Goal: Task Accomplishment & Management: Manage account settings

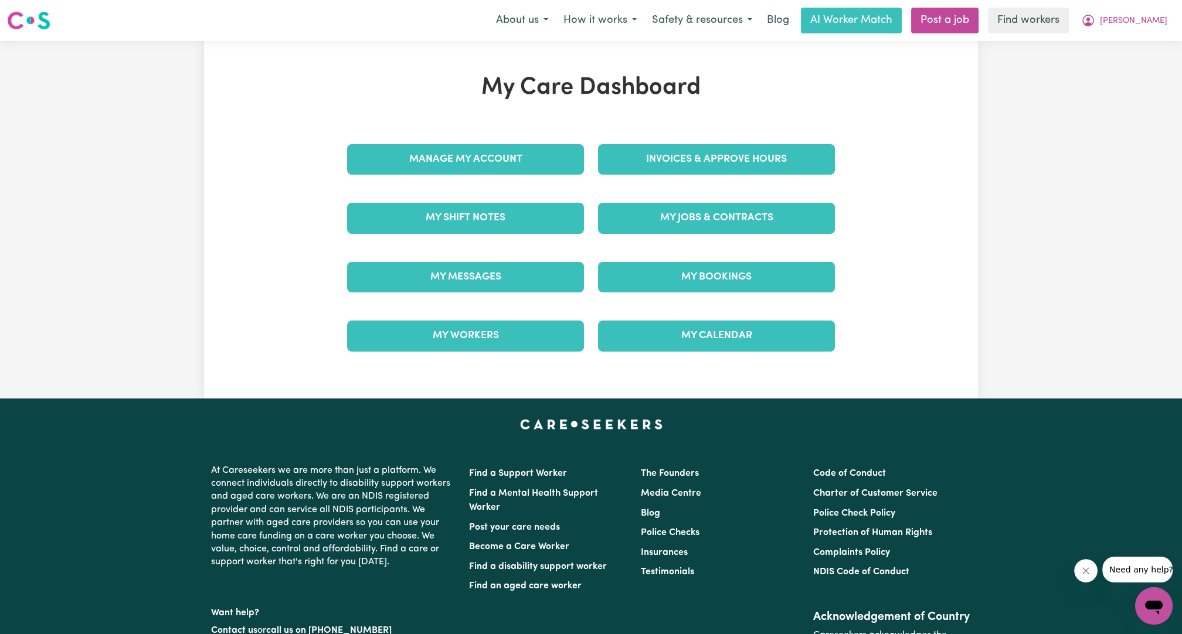
click at [521, 178] on div "Manage My Account" at bounding box center [465, 159] width 251 height 59
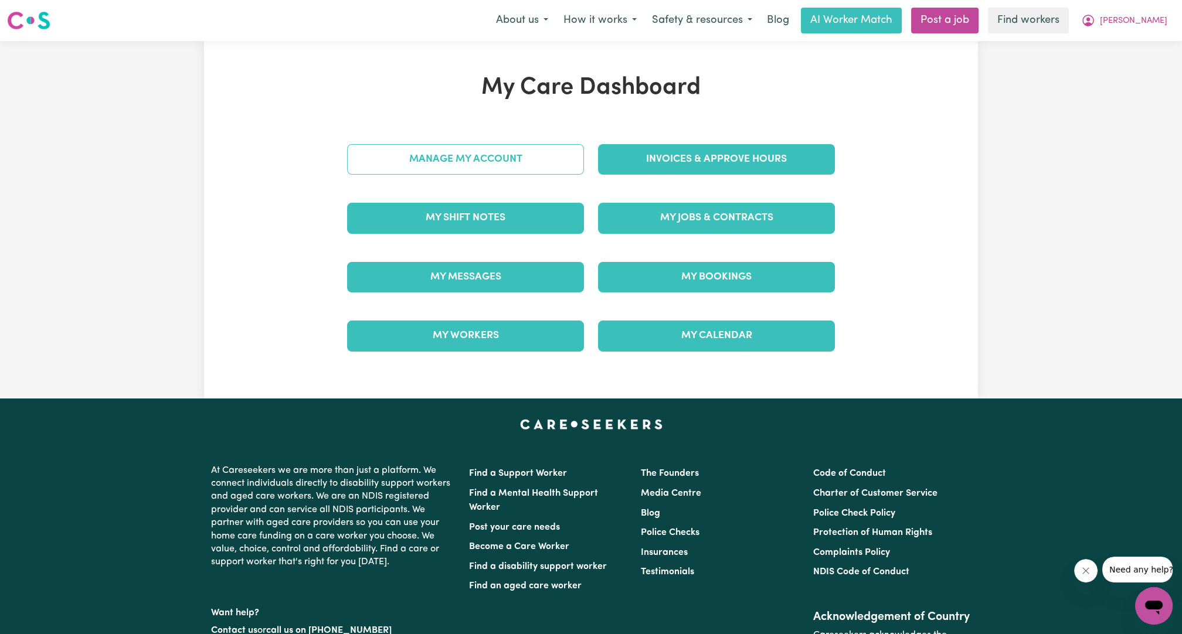
click at [526, 164] on link "Manage My Account" at bounding box center [465, 159] width 237 height 30
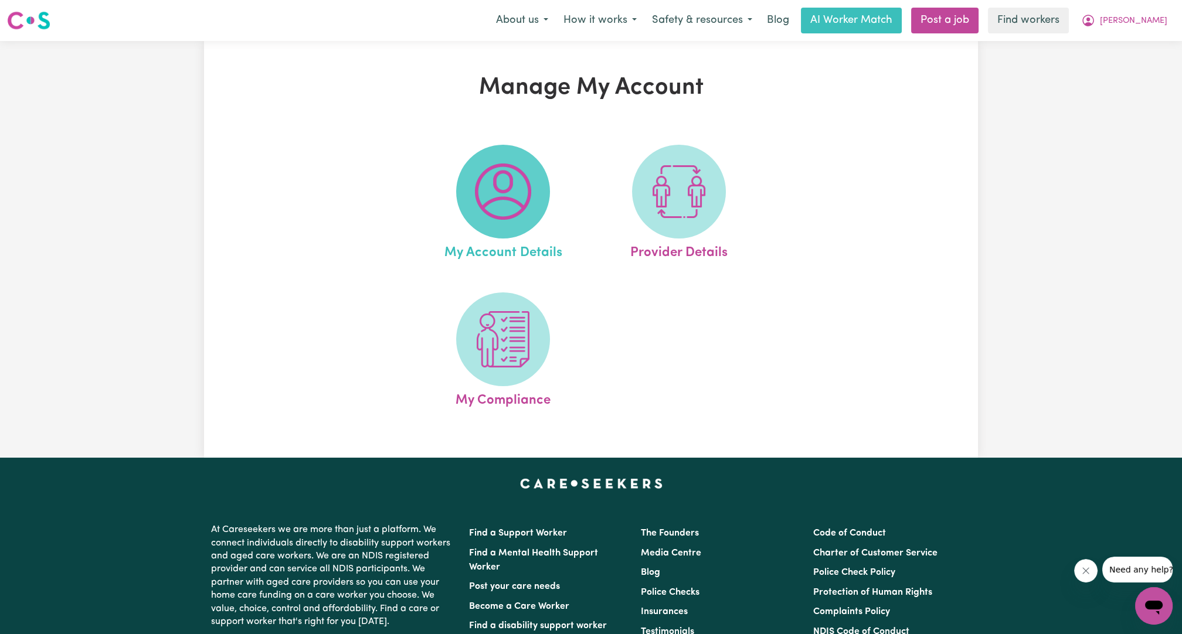
click at [499, 205] on img at bounding box center [503, 192] width 56 height 56
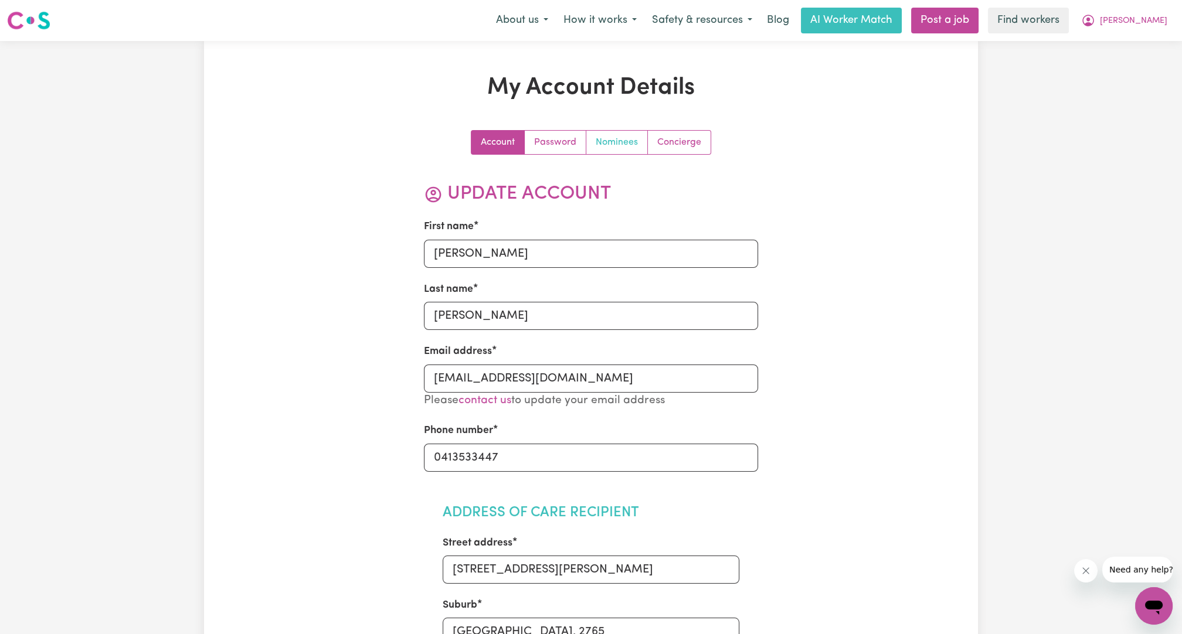
click at [606, 148] on link "Nominees" at bounding box center [617, 142] width 62 height 23
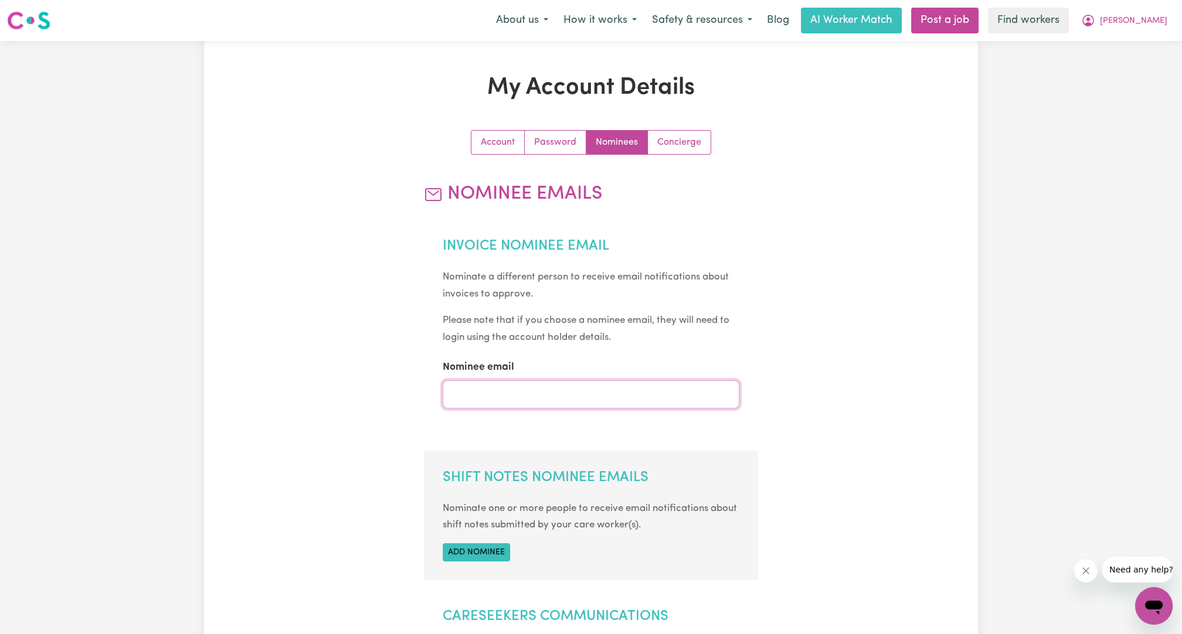
click at [567, 385] on input "Nominee email" at bounding box center [591, 395] width 297 height 28
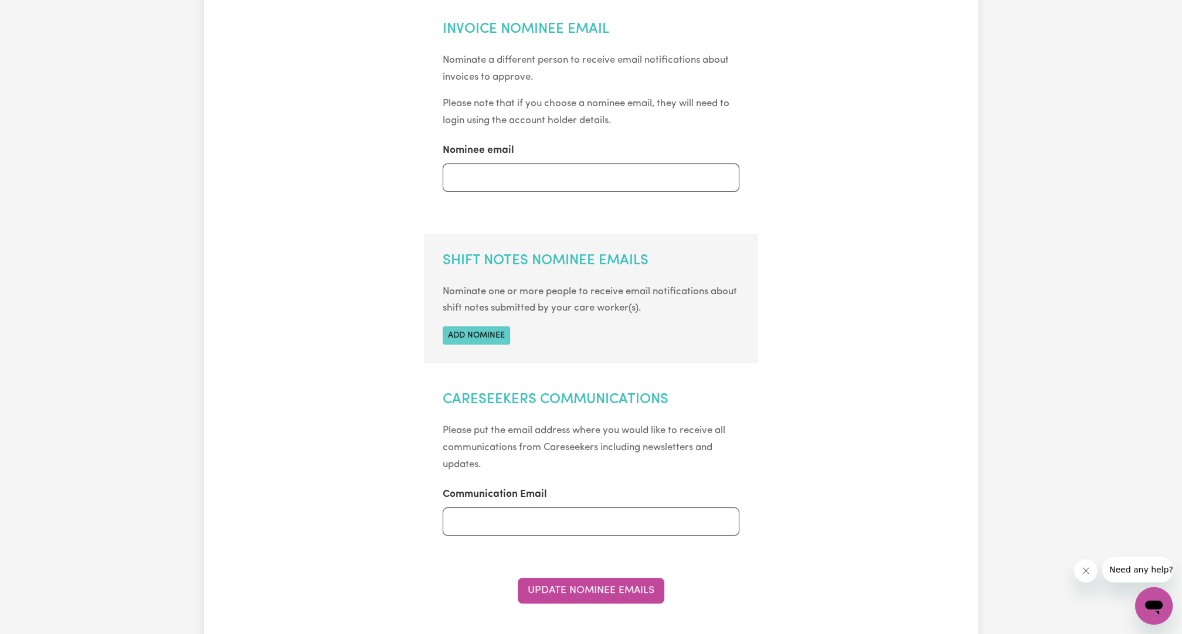
click at [498, 331] on button "Add nominee" at bounding box center [476, 336] width 67 height 18
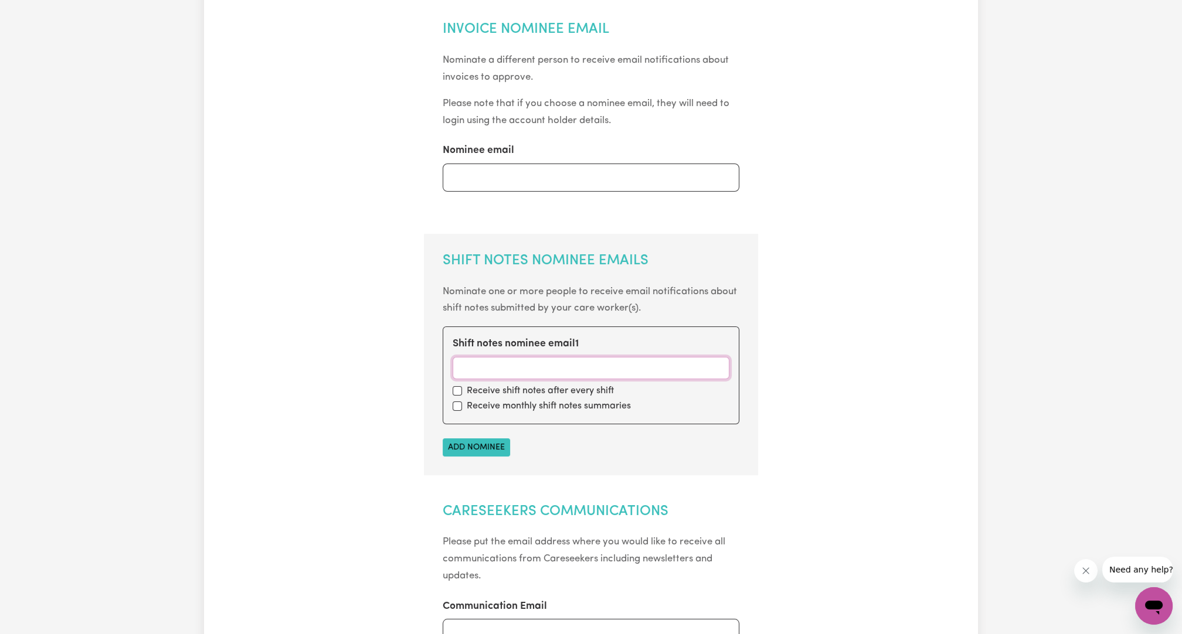
click at [547, 366] on input "Shift notes nominee email 1" at bounding box center [591, 368] width 277 height 22
type input "[PERSON_NAME][EMAIL_ADDRESS][DOMAIN_NAME]"
click at [460, 389] on input "checkbox" at bounding box center [457, 390] width 9 height 9
checkbox input "true"
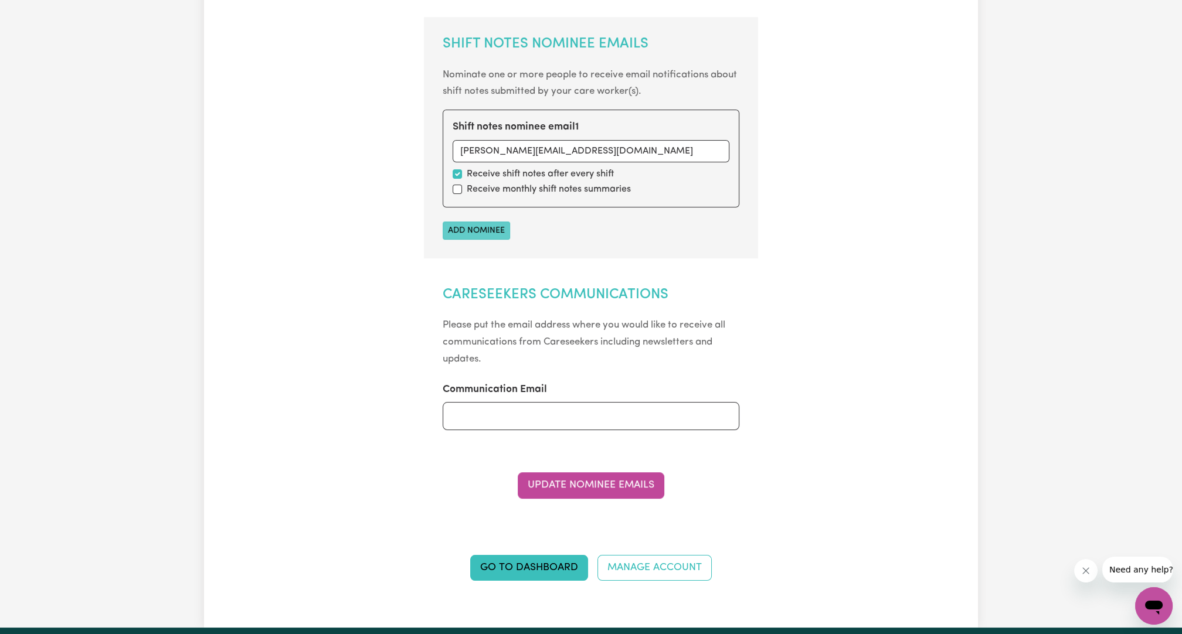
click at [466, 232] on button "Add nominee" at bounding box center [476, 231] width 67 height 18
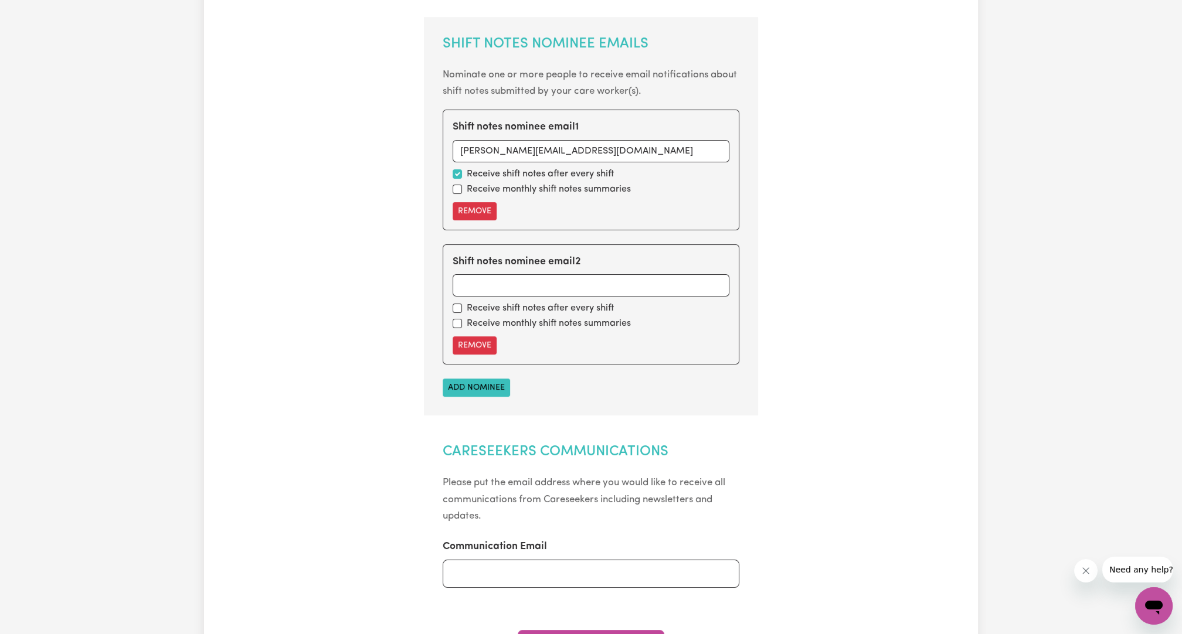
click at [824, 140] on div "Account Password Nominees Concierge Nominee Emails Invoice Nominee Email Nomina…" at bounding box center [591, 224] width 502 height 1056
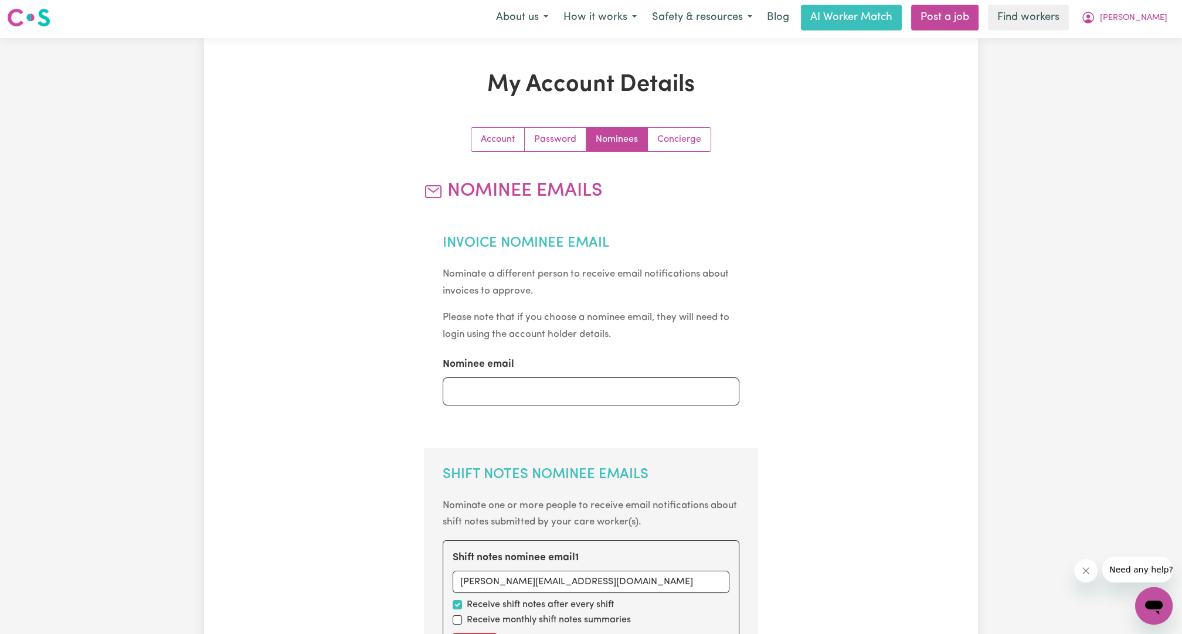
scroll to position [0, 0]
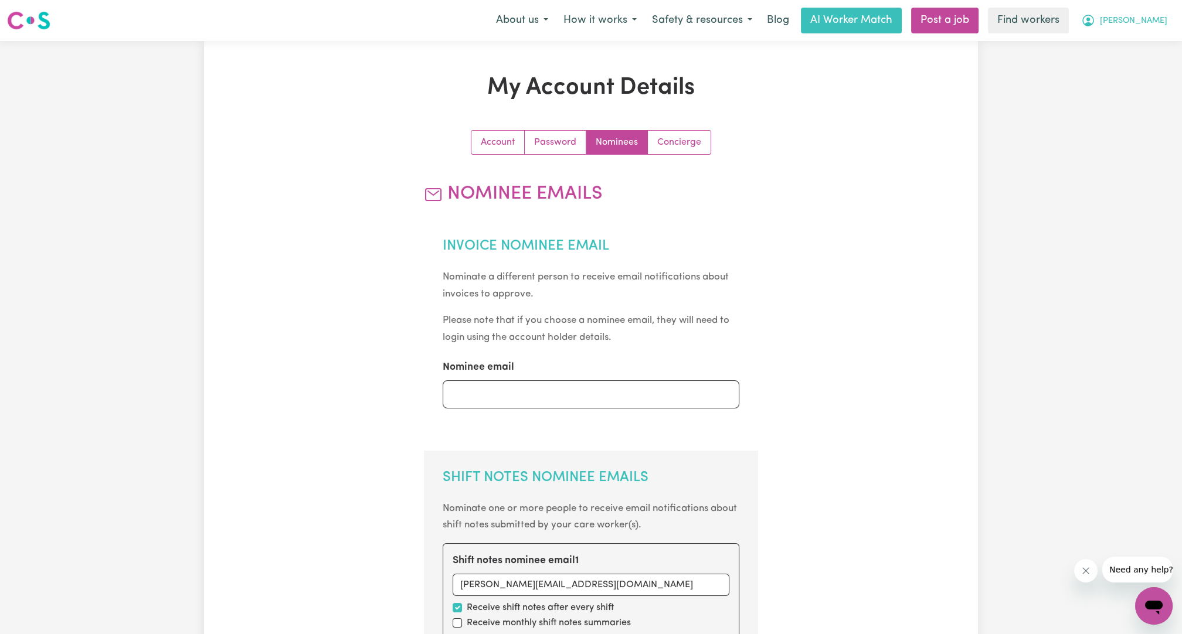
click at [1142, 33] on div "Menu About us How it works Safety & resources Blog AI Worker Match Post a job F…" at bounding box center [591, 20] width 1182 height 27
click at [1150, 23] on span "[PERSON_NAME]" at bounding box center [1133, 21] width 67 height 13
click at [1124, 72] on link "Logout" at bounding box center [1128, 67] width 93 height 22
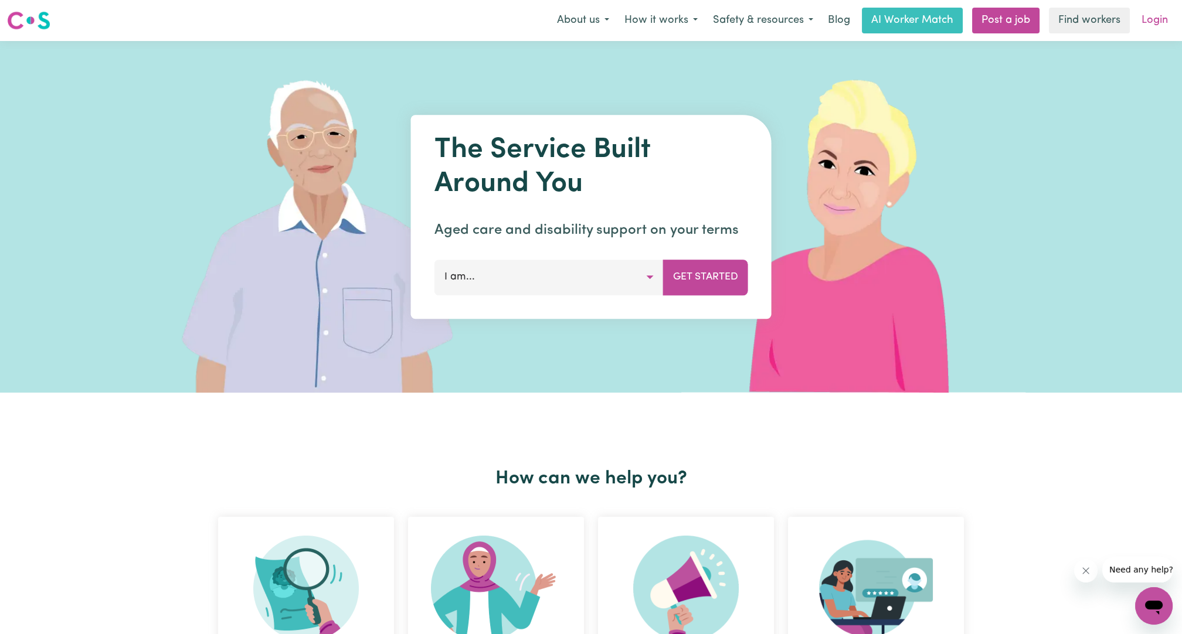
click at [1162, 26] on link "Login" at bounding box center [1155, 21] width 40 height 26
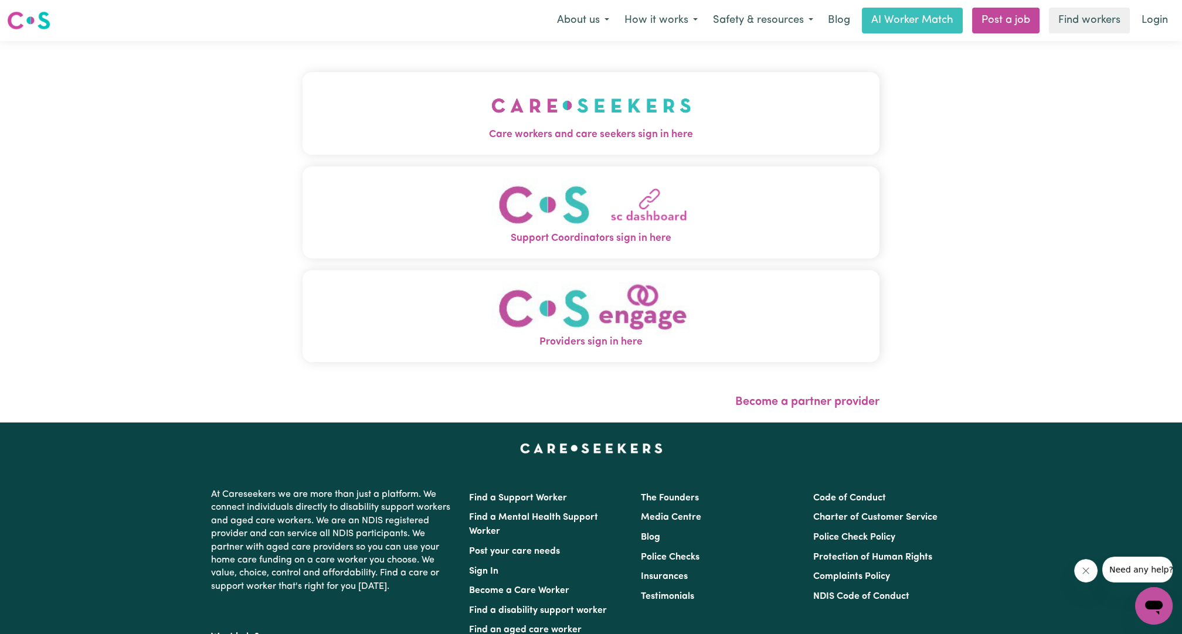
click at [462, 63] on div "Care workers and care seekers sign in here Support Coordinators sign in here Pr…" at bounding box center [591, 232] width 591 height 382
click at [500, 124] on img "Care workers and care seekers sign in here" at bounding box center [591, 105] width 200 height 43
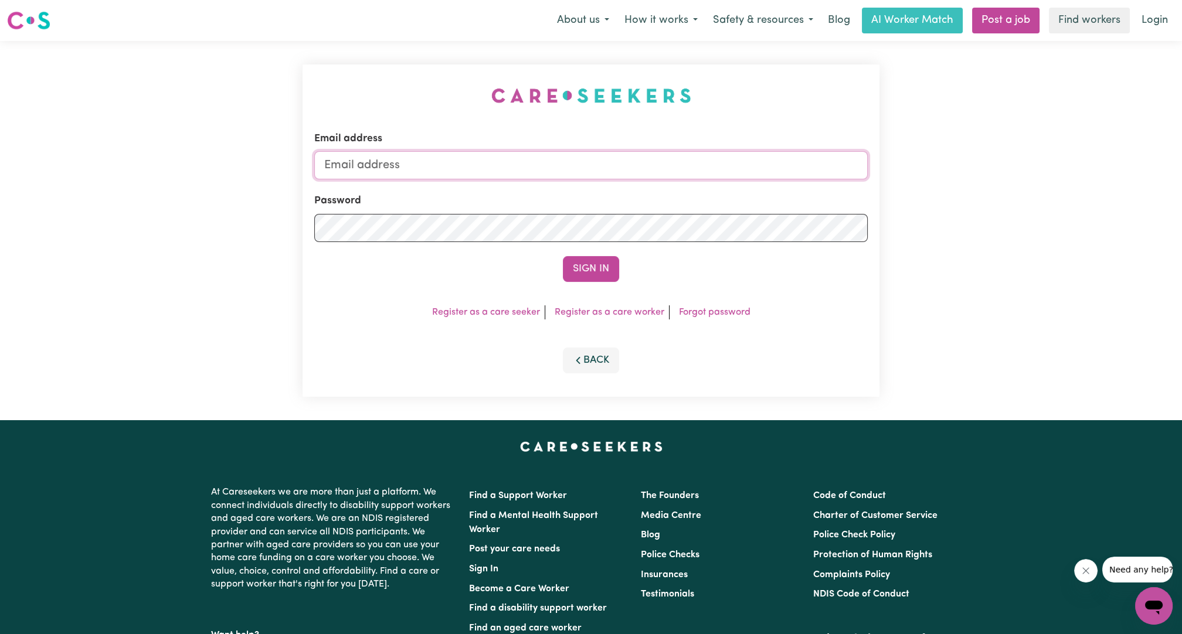
click at [574, 166] on input "Email address" at bounding box center [591, 165] width 554 height 28
click at [628, 216] on form "Email address [EMAIL_ADDRESS][PERSON_NAME][DOMAIN_NAME] Password Sign In" at bounding box center [591, 206] width 554 height 151
type input "[EMAIL_ADDRESS][DOMAIN_NAME]"
click at [596, 258] on button "Sign In" at bounding box center [591, 269] width 56 height 26
